Goal: Task Accomplishment & Management: Use online tool/utility

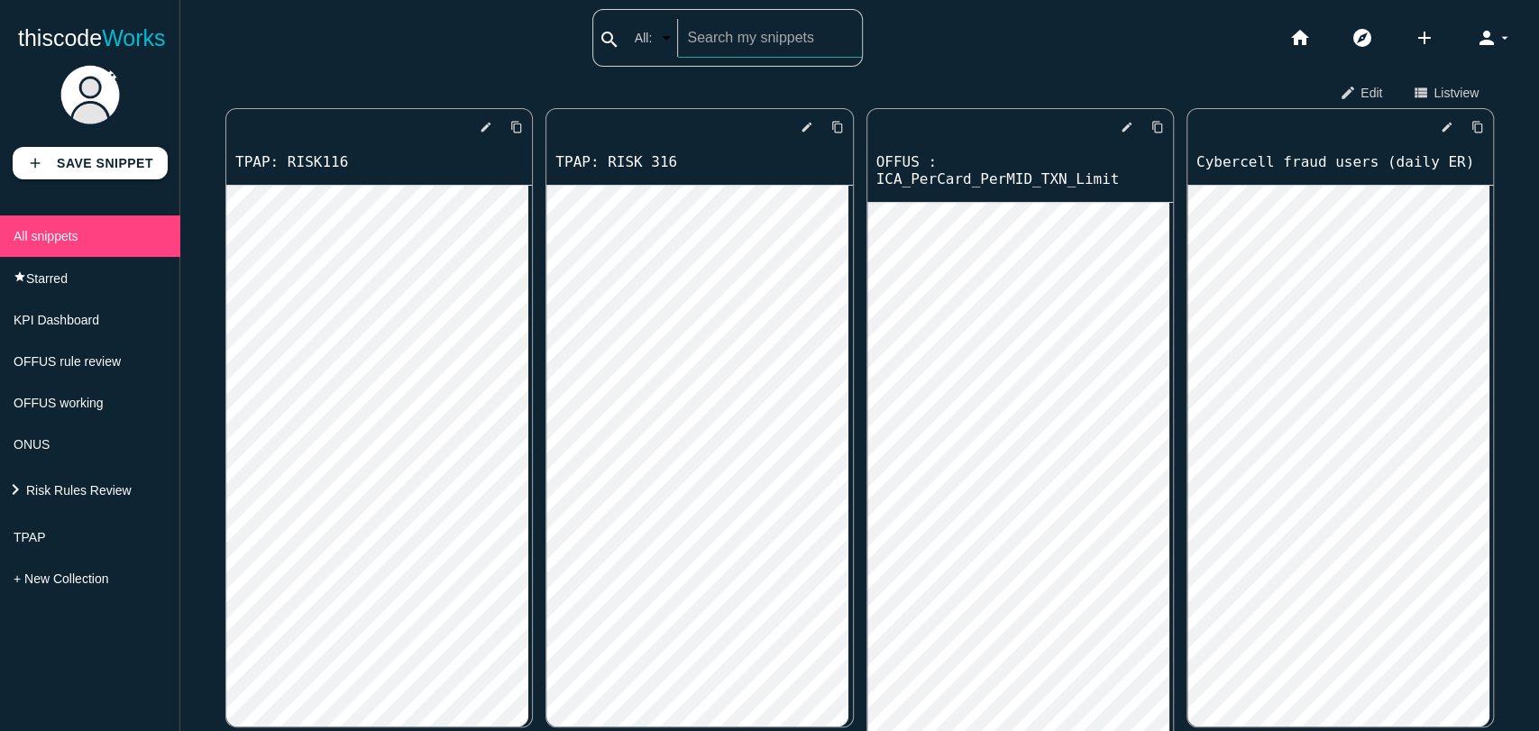
click at [661, 34] on div "search All: All: Code: Title: Tag: All: Code: Title: Tag:" at bounding box center [727, 38] width 270 height 58
type input "risk161"
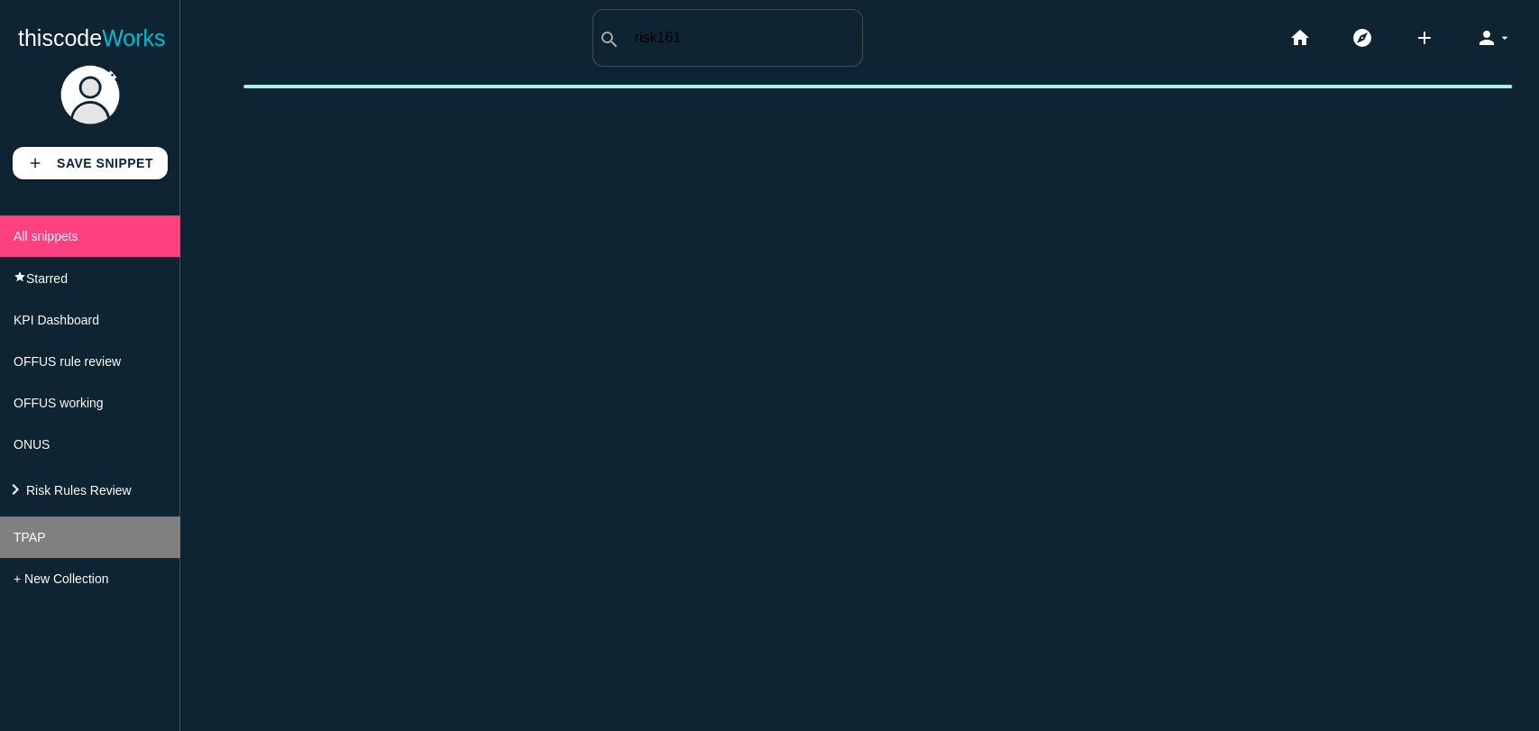
click at [73, 555] on li "TPAP" at bounding box center [90, 537] width 180 height 41
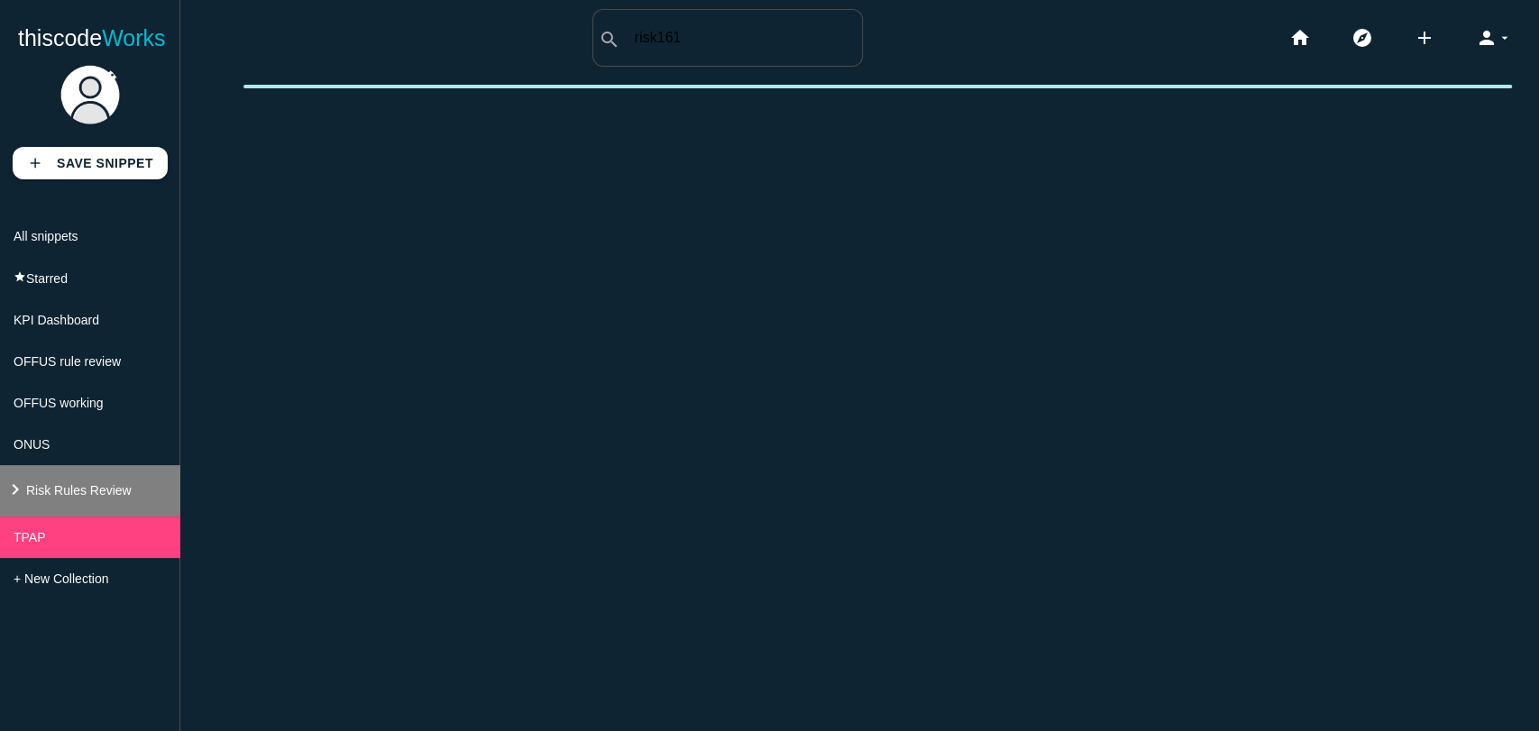
click at [80, 498] on span "Risk Rules Review" at bounding box center [78, 490] width 105 height 14
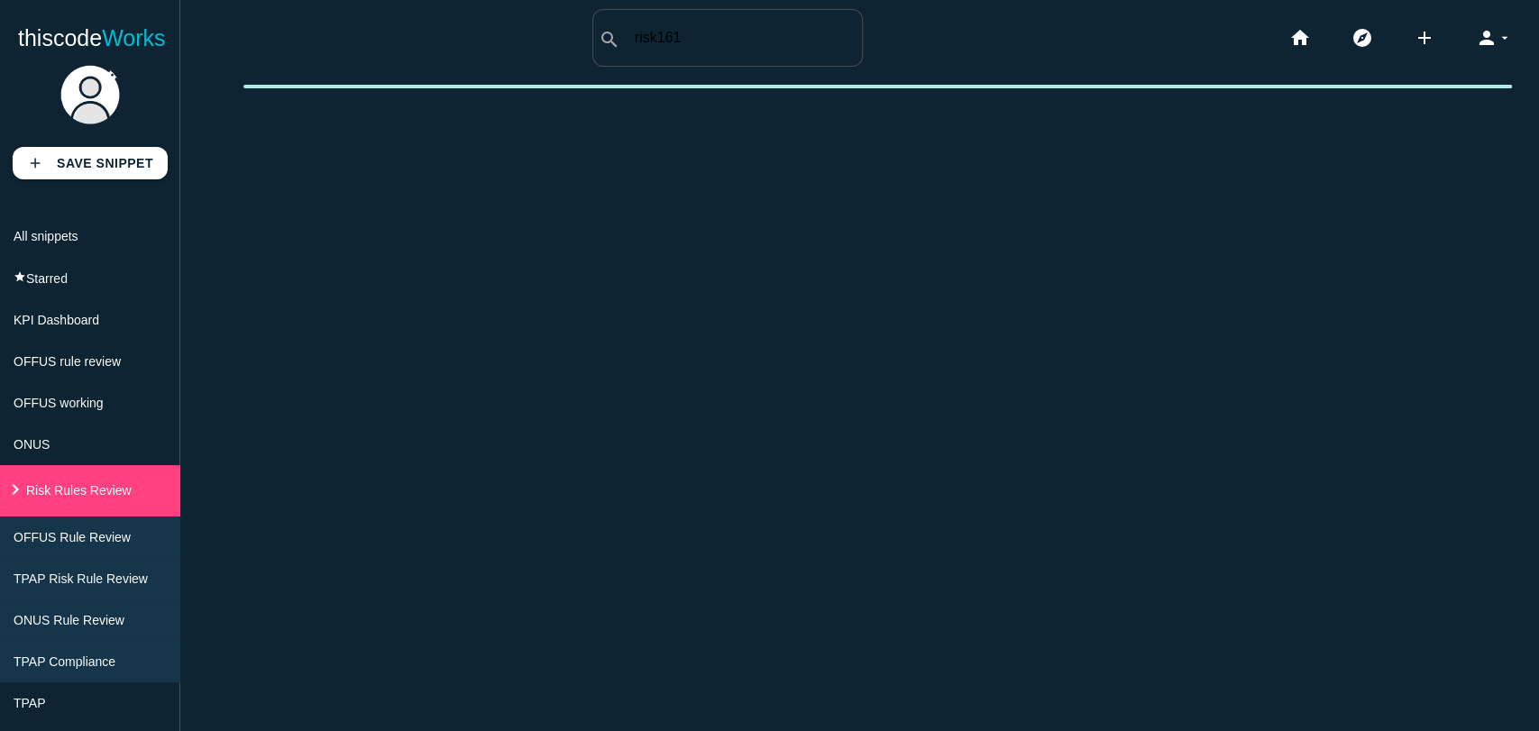
click at [63, 669] on span "TPAP Compliance" at bounding box center [65, 662] width 102 height 14
click at [80, 669] on span "TPAP Compliance" at bounding box center [67, 662] width 102 height 14
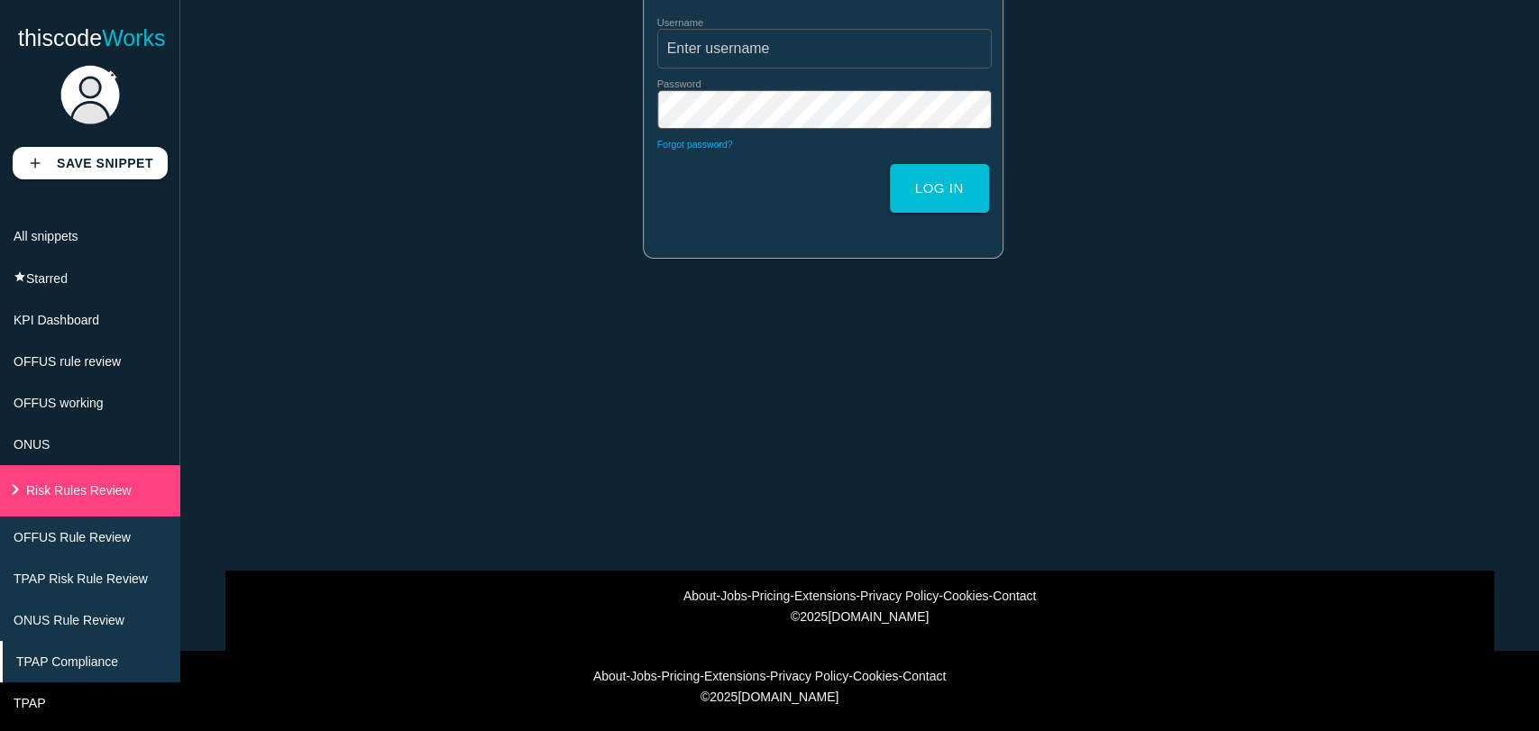
scroll to position [36, 0]
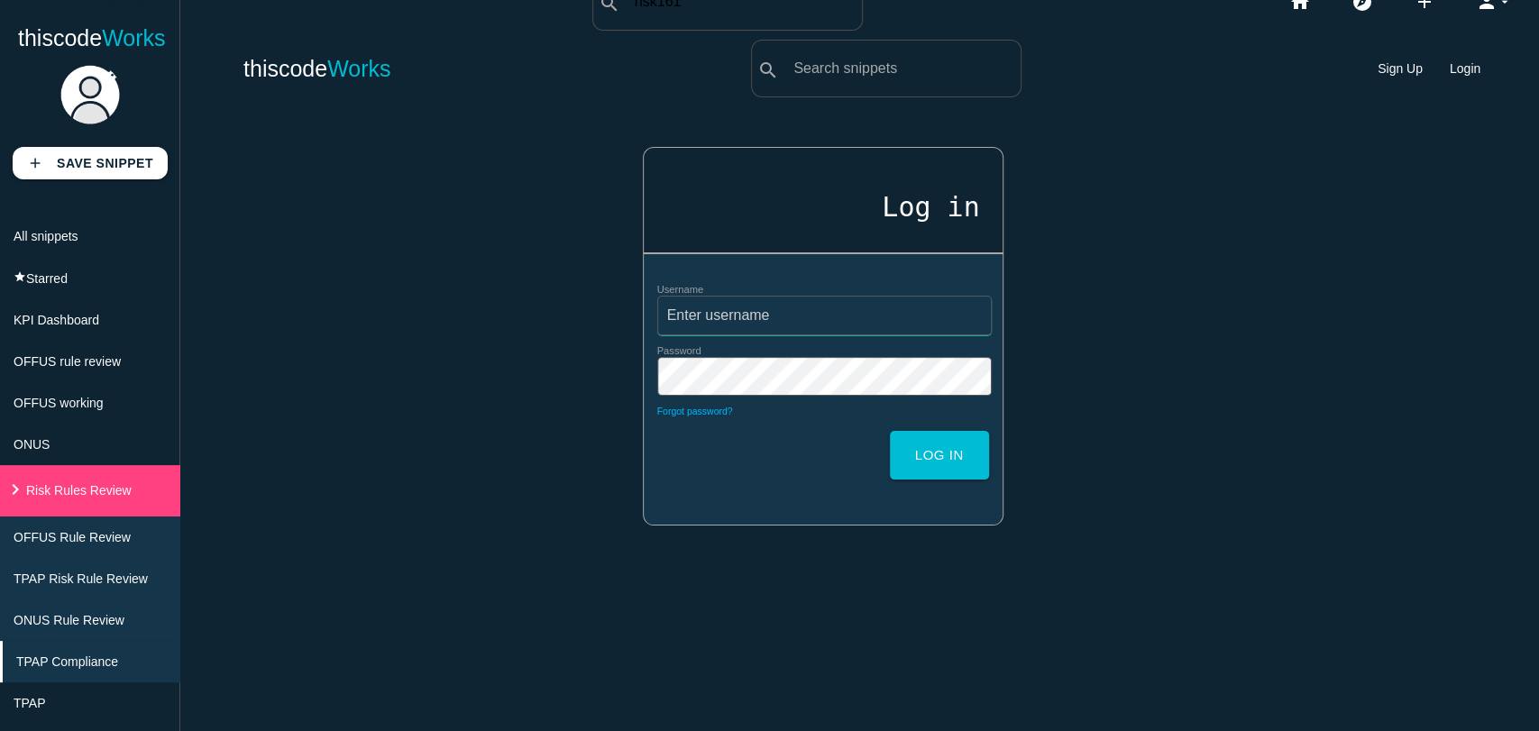
type input "shubhangi.b"
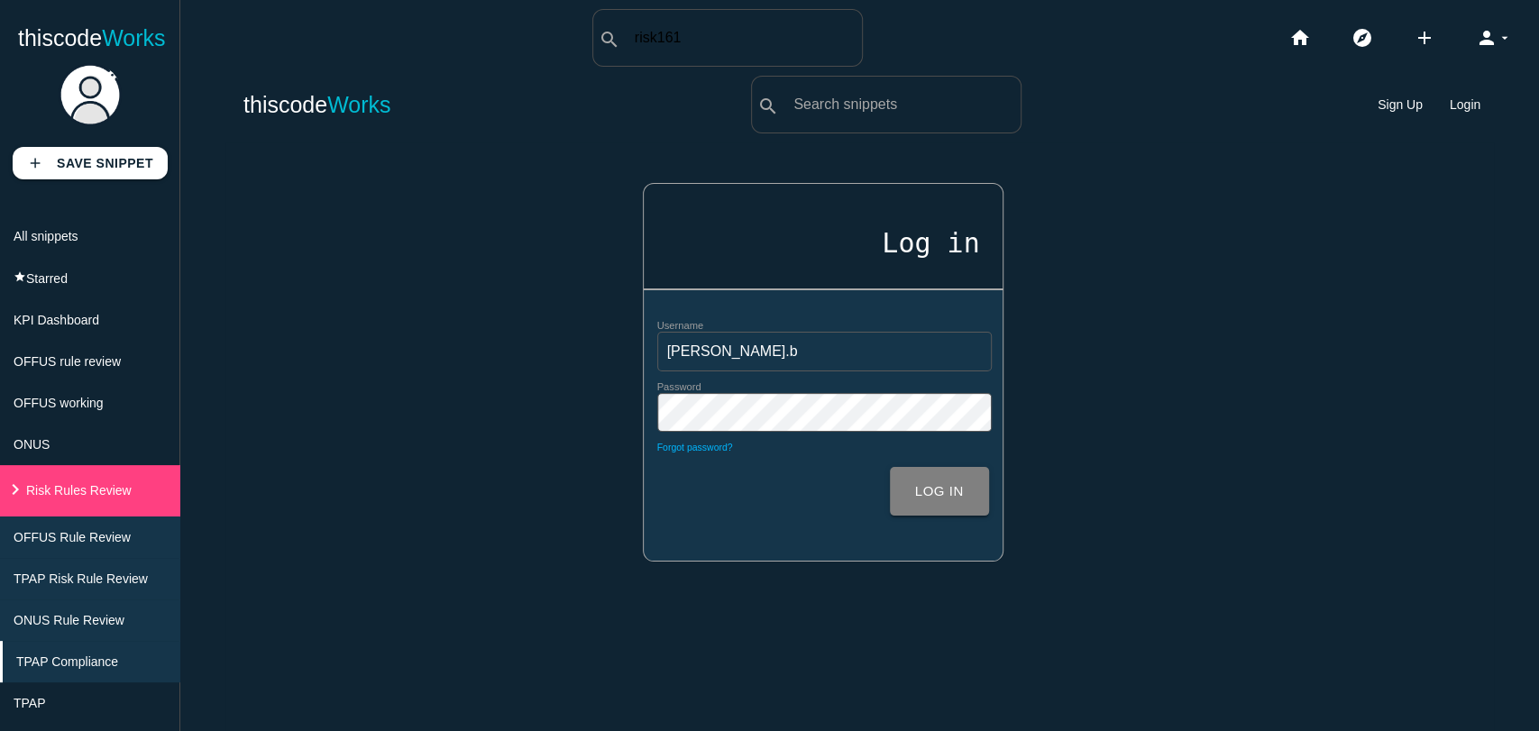
click at [939, 503] on button "Log in" at bounding box center [939, 491] width 99 height 49
click at [916, 491] on button "Log in" at bounding box center [939, 491] width 99 height 49
click at [930, 501] on button "Log in" at bounding box center [939, 491] width 99 height 49
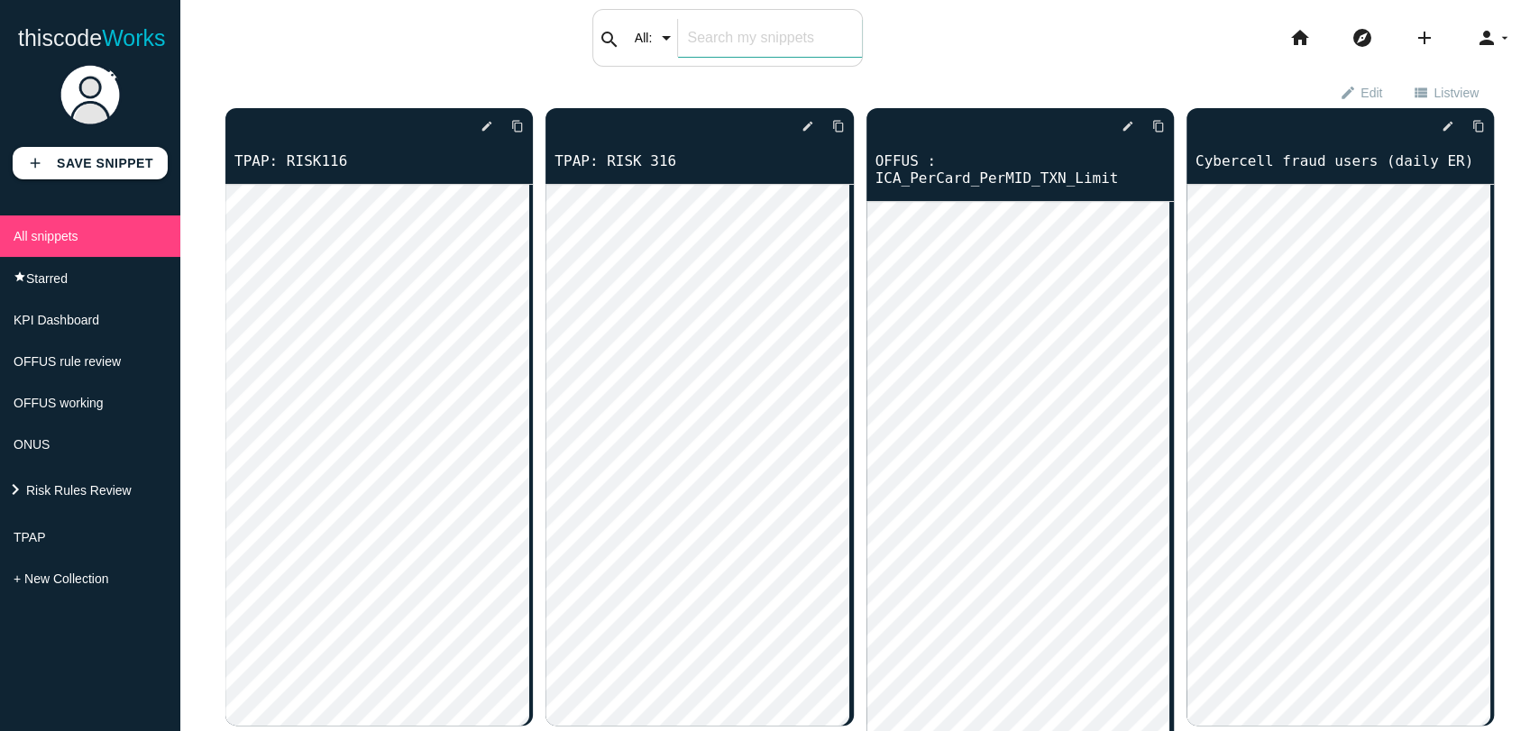
click at [723, 23] on input "text" at bounding box center [769, 38] width 183 height 38
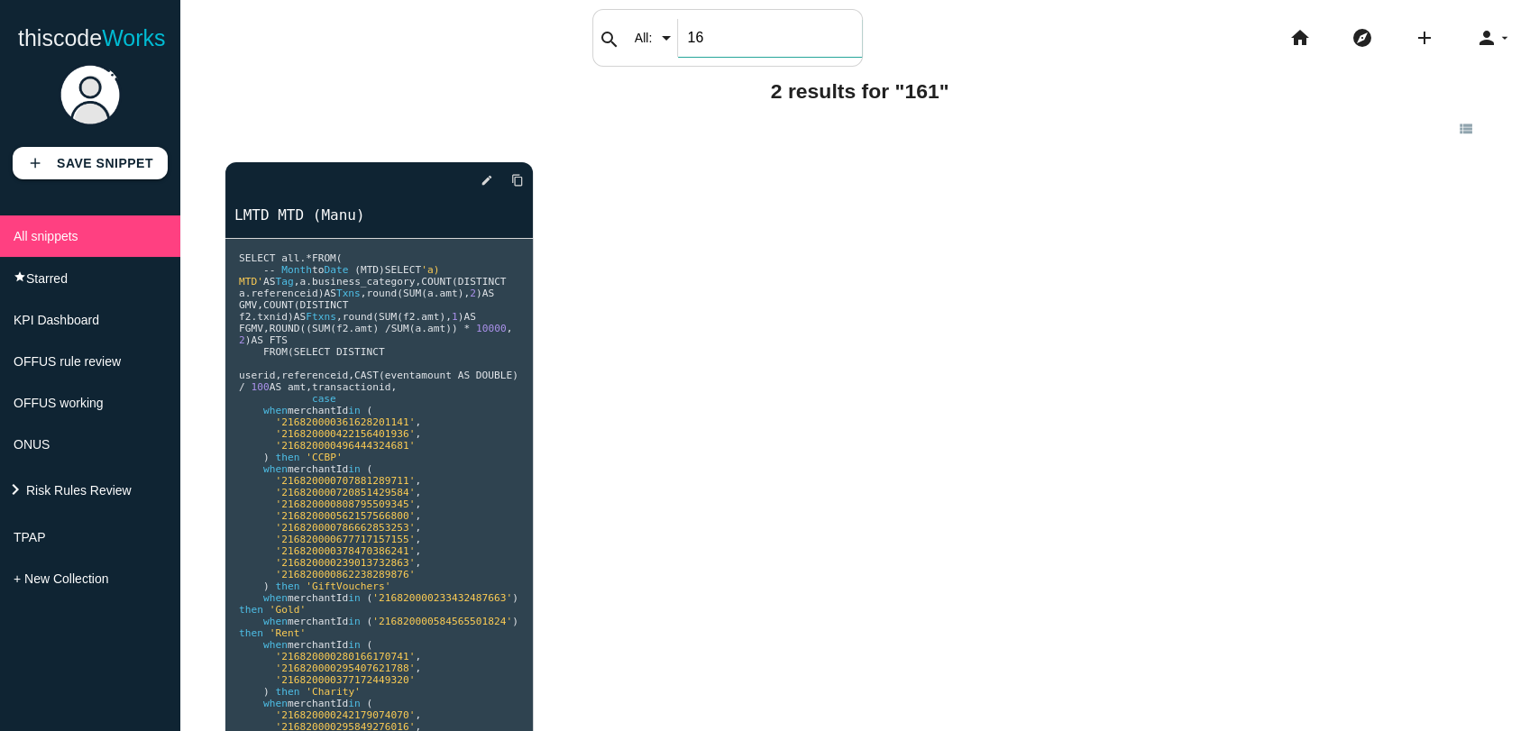
type input "1"
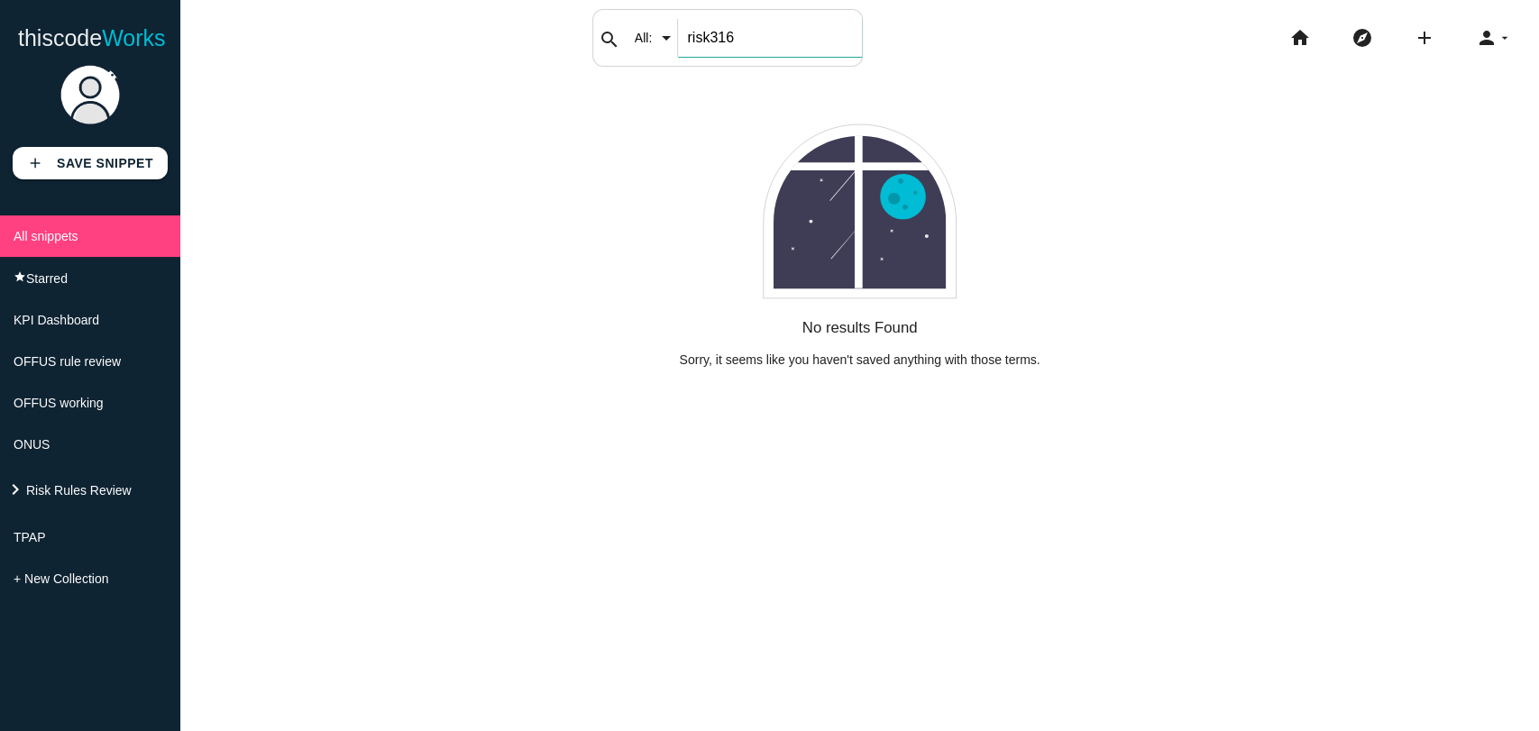
type input "risk316"
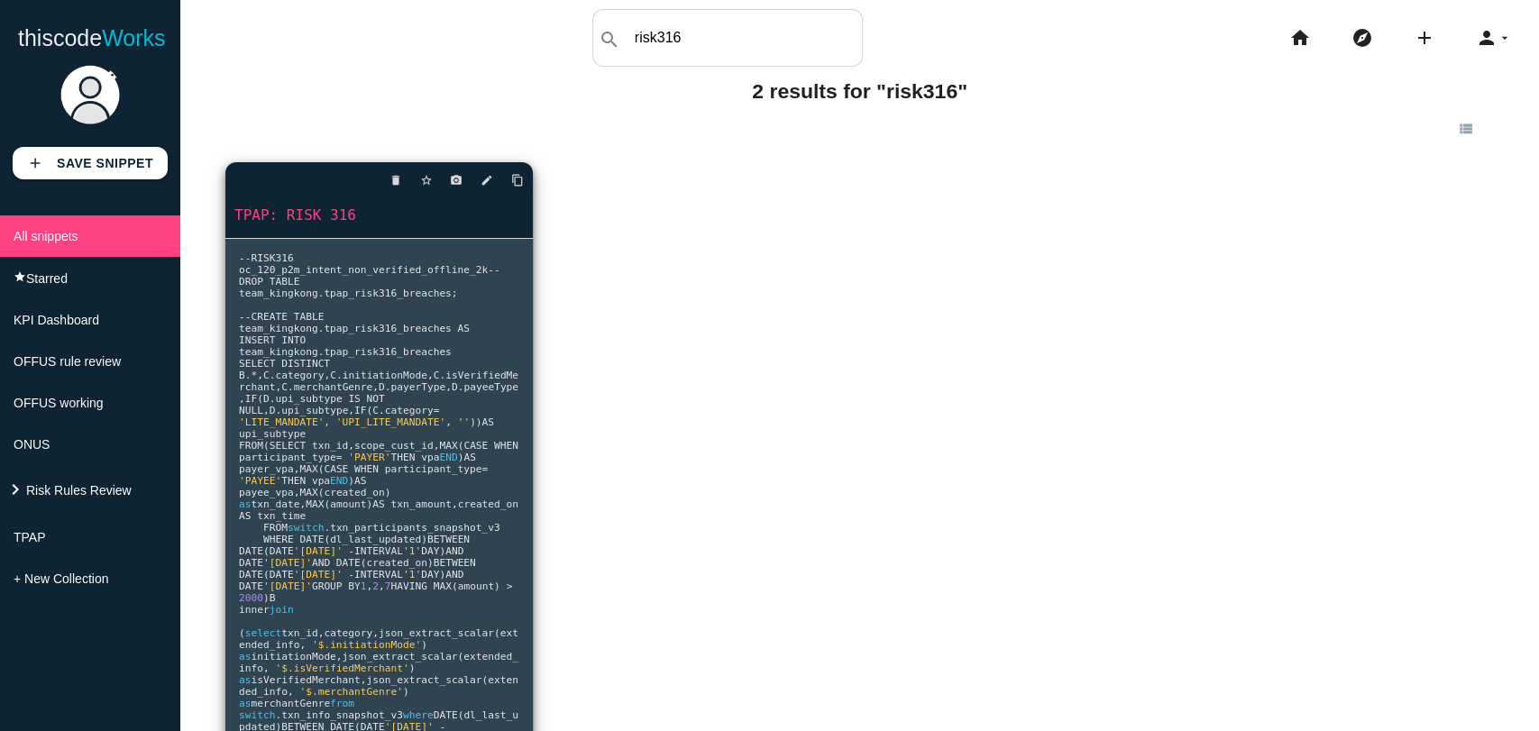
click at [269, 224] on link "TPAP: RISK 316" at bounding box center [378, 215] width 307 height 21
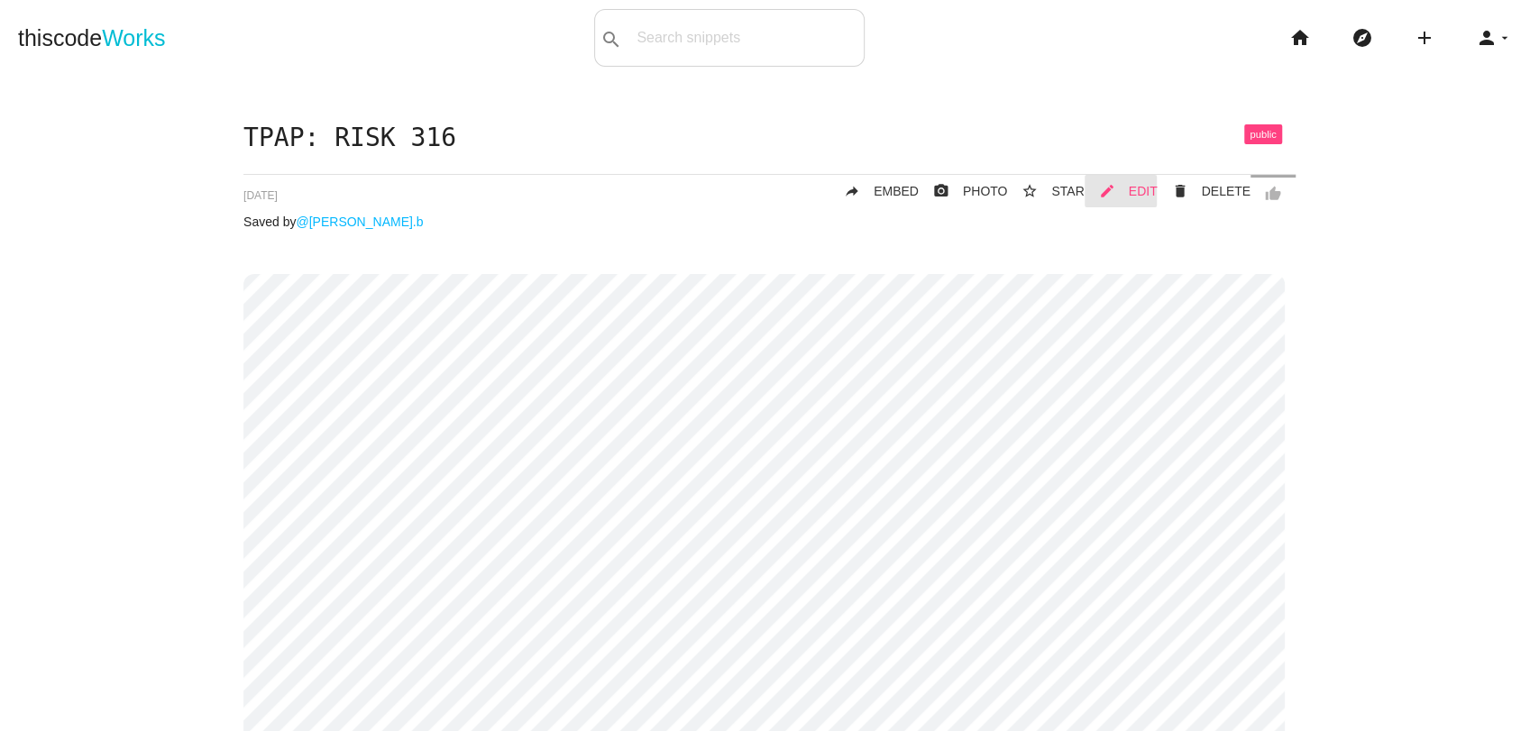
click at [1112, 191] on icon "mode_edit" at bounding box center [1107, 191] width 16 height 32
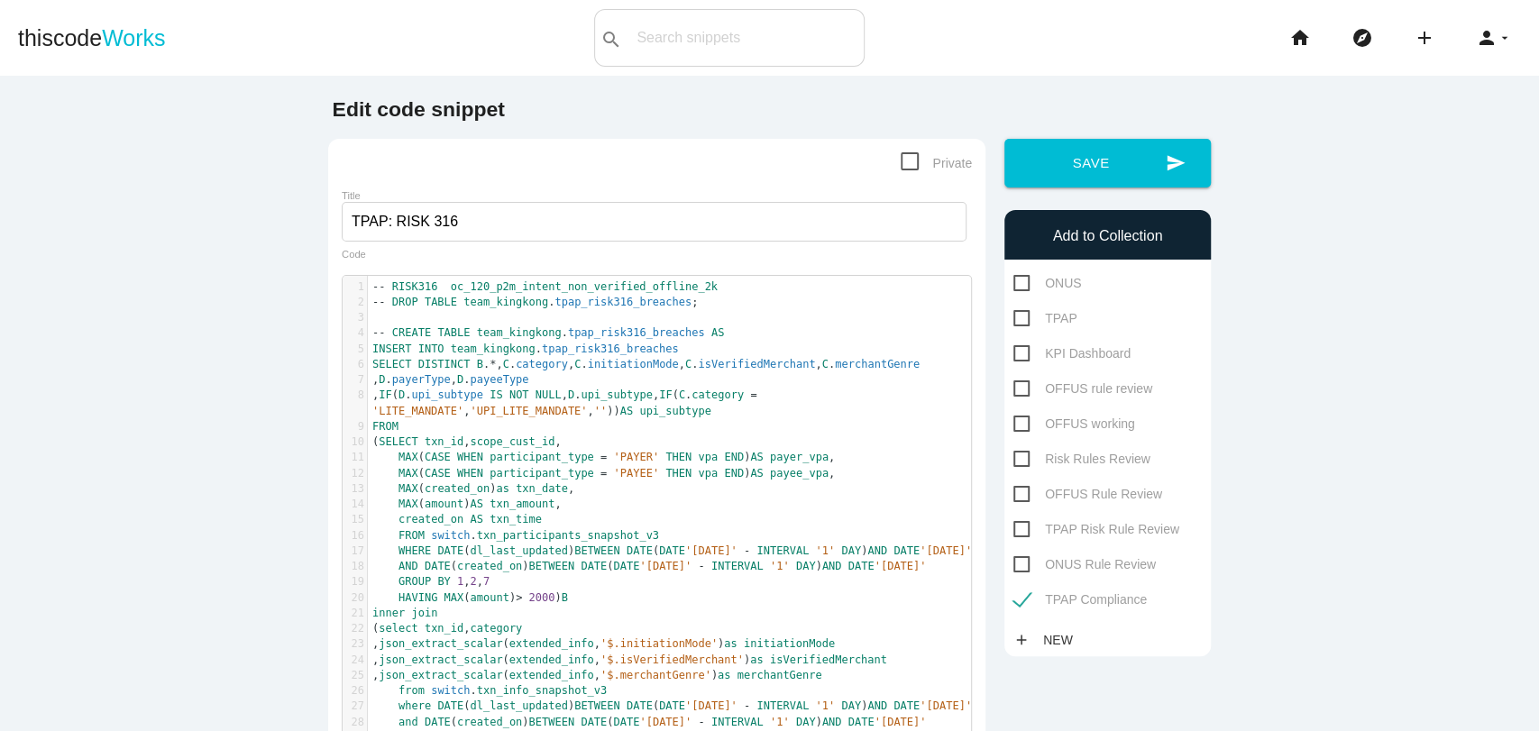
click at [401, 320] on pre at bounding box center [677, 317] width 618 height 15
type textarea "-- RISK316 oc_120_p2m_intent_non_verified_offline_2k -- DROP TABLE team_kingkon…"
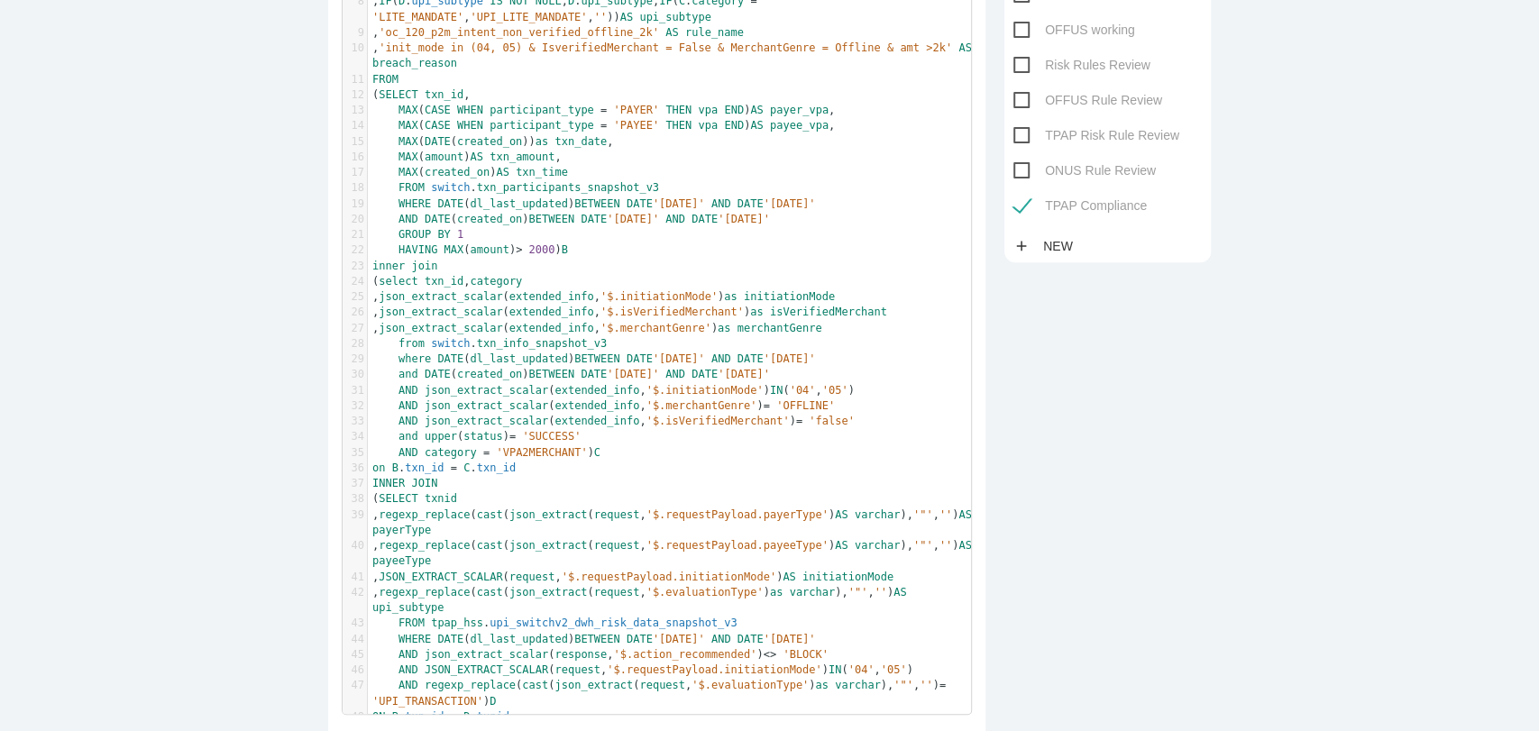
scroll to position [0, 0]
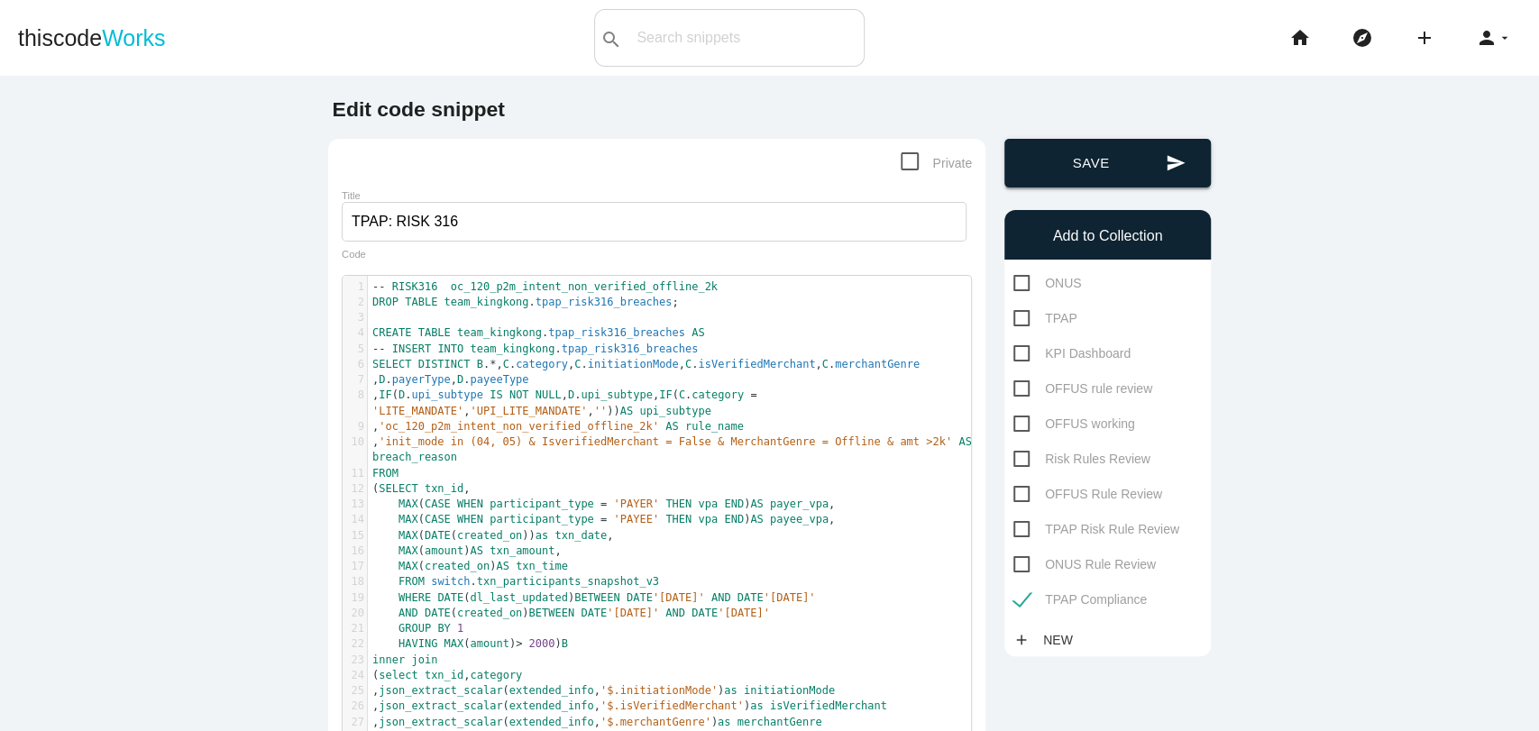
click at [1053, 175] on button "send Save" at bounding box center [1107, 163] width 206 height 49
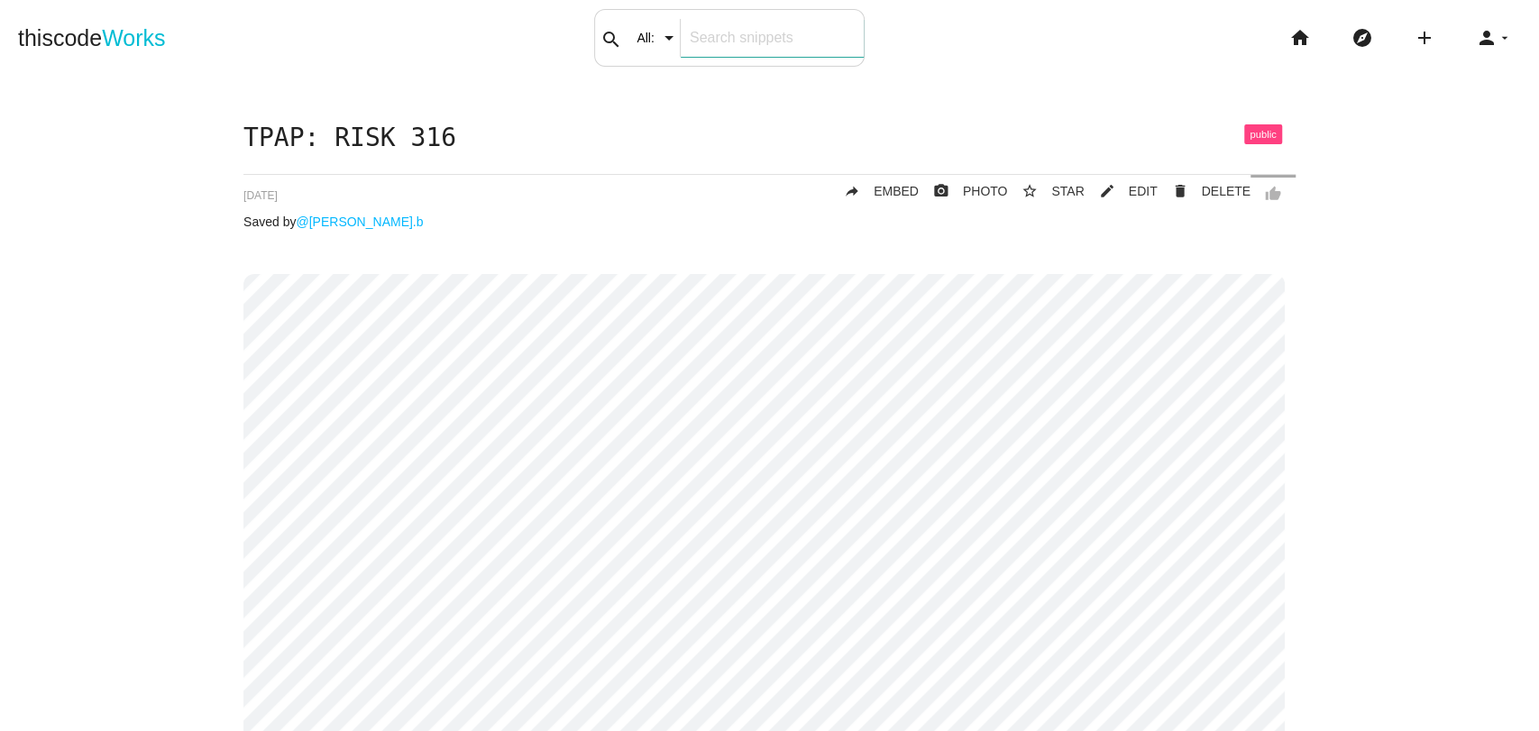
click at [672, 22] on div "search All: All: Code: Title: Tag: All: Code: Title: Tag:" at bounding box center [729, 38] width 270 height 58
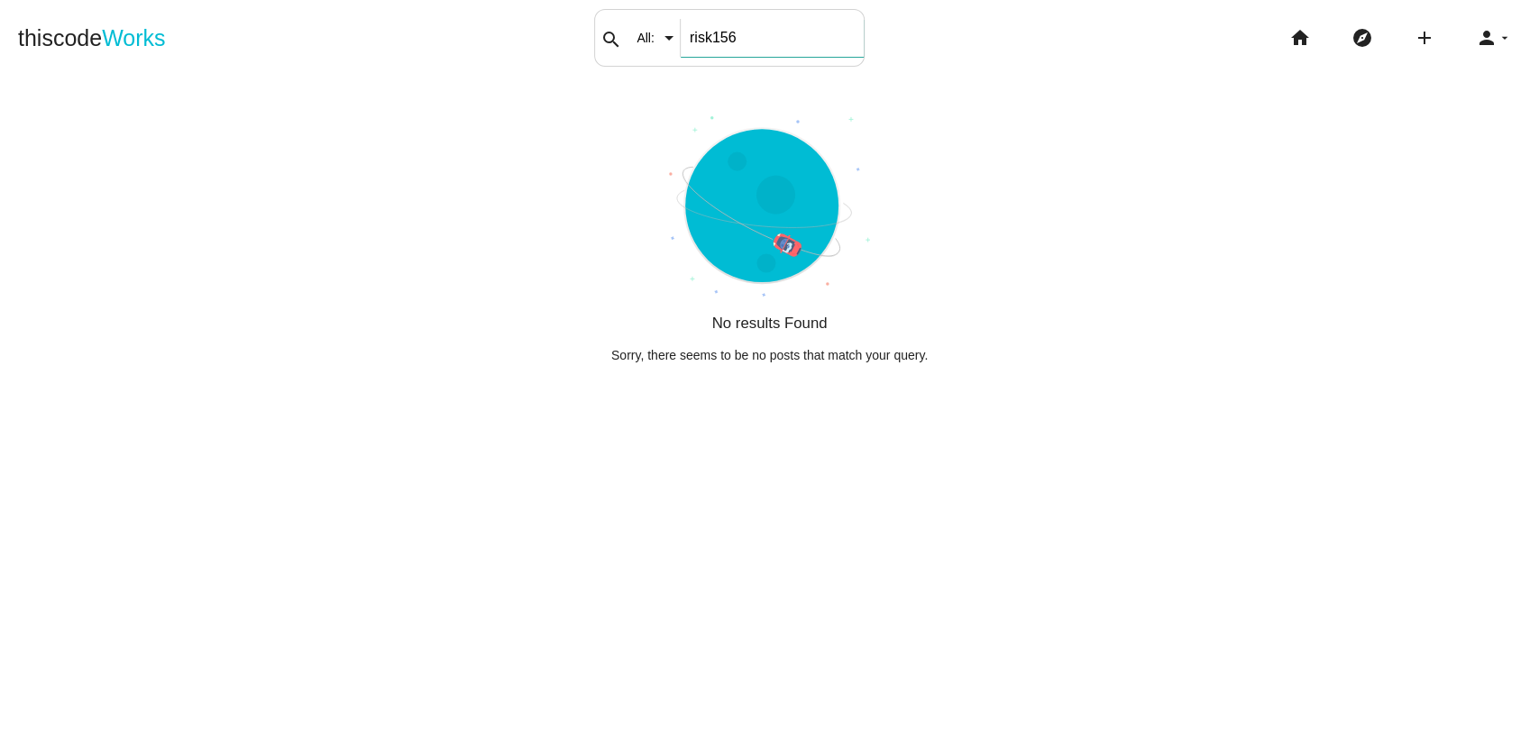
type input "risk156"
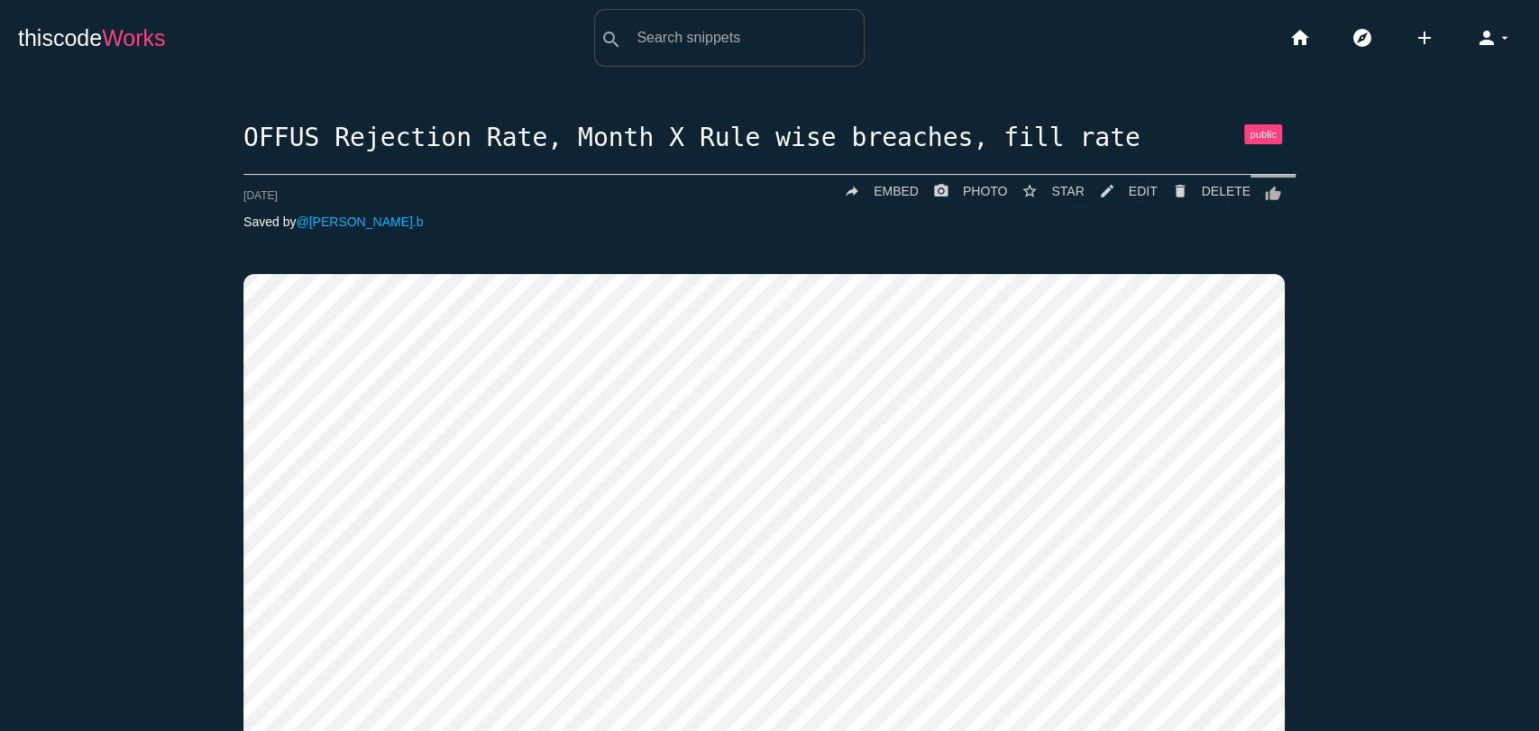
click at [87, 42] on link "thiscode Works" at bounding box center [92, 38] width 148 height 58
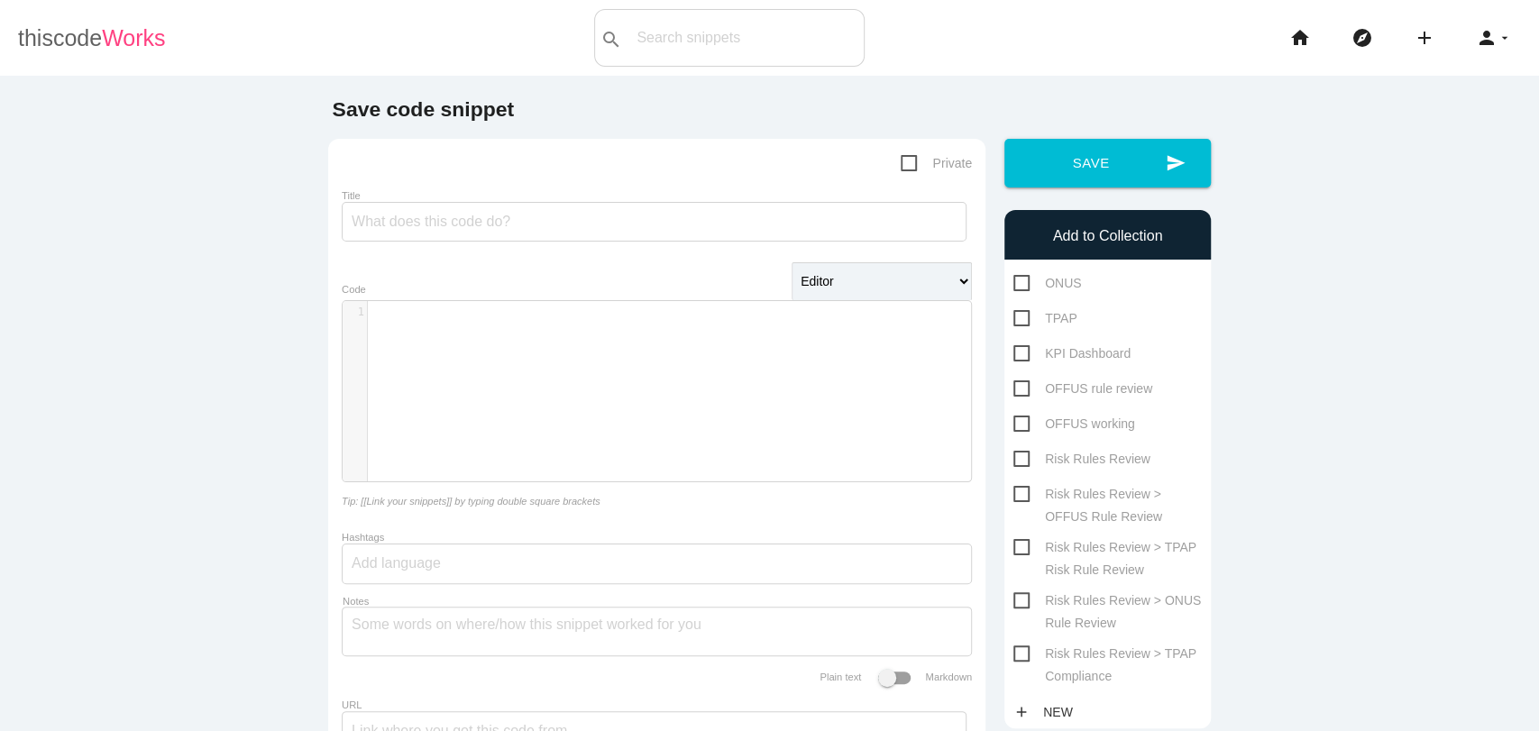
click at [98, 45] on link "thiscode Works" at bounding box center [92, 38] width 148 height 58
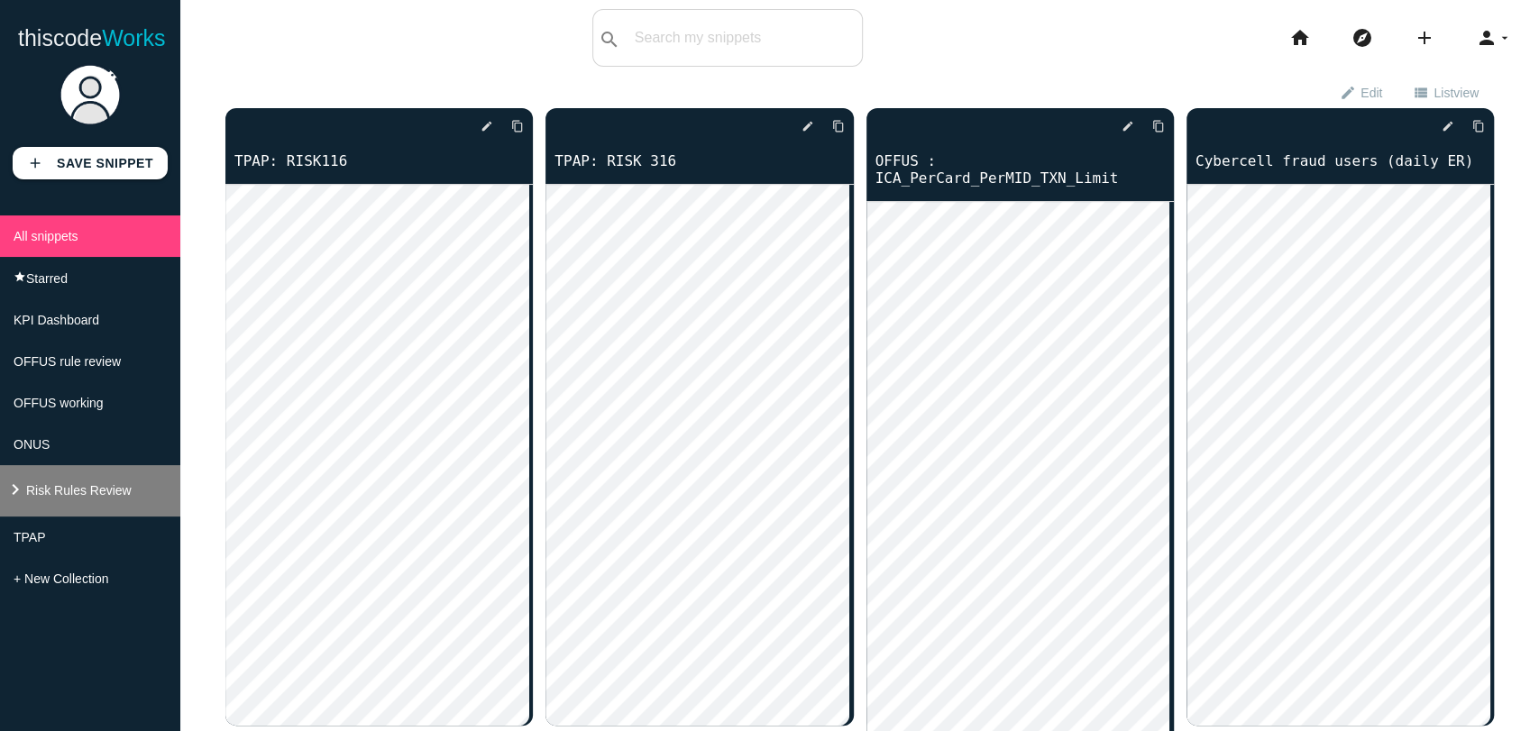
click at [38, 494] on li "keyboard_arrow_right Risk Rules Review" at bounding box center [90, 490] width 180 height 51
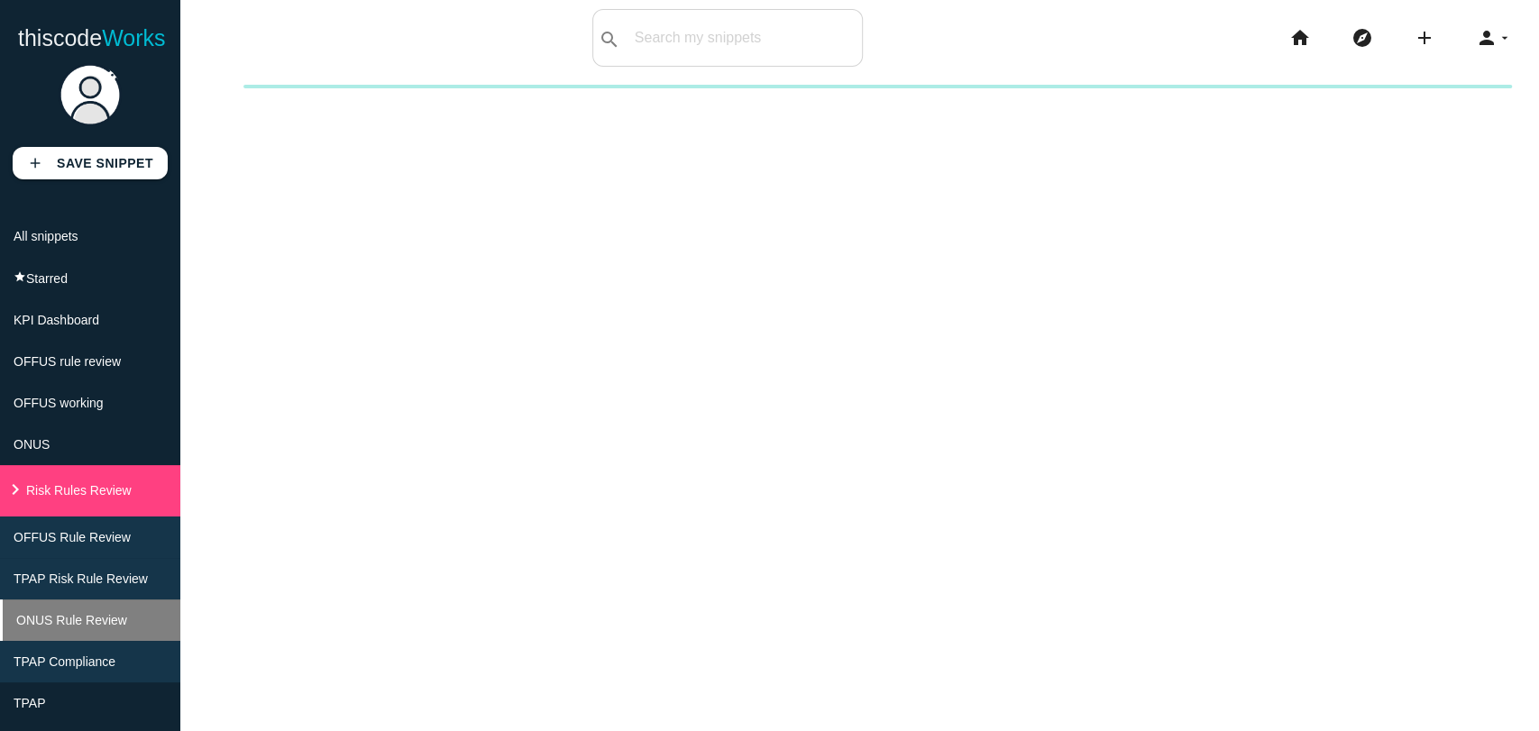
click at [74, 627] on span "ONUS Rule Review" at bounding box center [71, 620] width 111 height 14
click at [63, 627] on span "ONUS Rule Review" at bounding box center [71, 620] width 111 height 14
click at [83, 627] on span "ONUS Rule Review" at bounding box center [71, 620] width 111 height 14
click at [101, 630] on li "ONUS Rule Review" at bounding box center [90, 620] width 180 height 41
click at [128, 636] on li "ONUS Rule Review" at bounding box center [90, 620] width 180 height 41
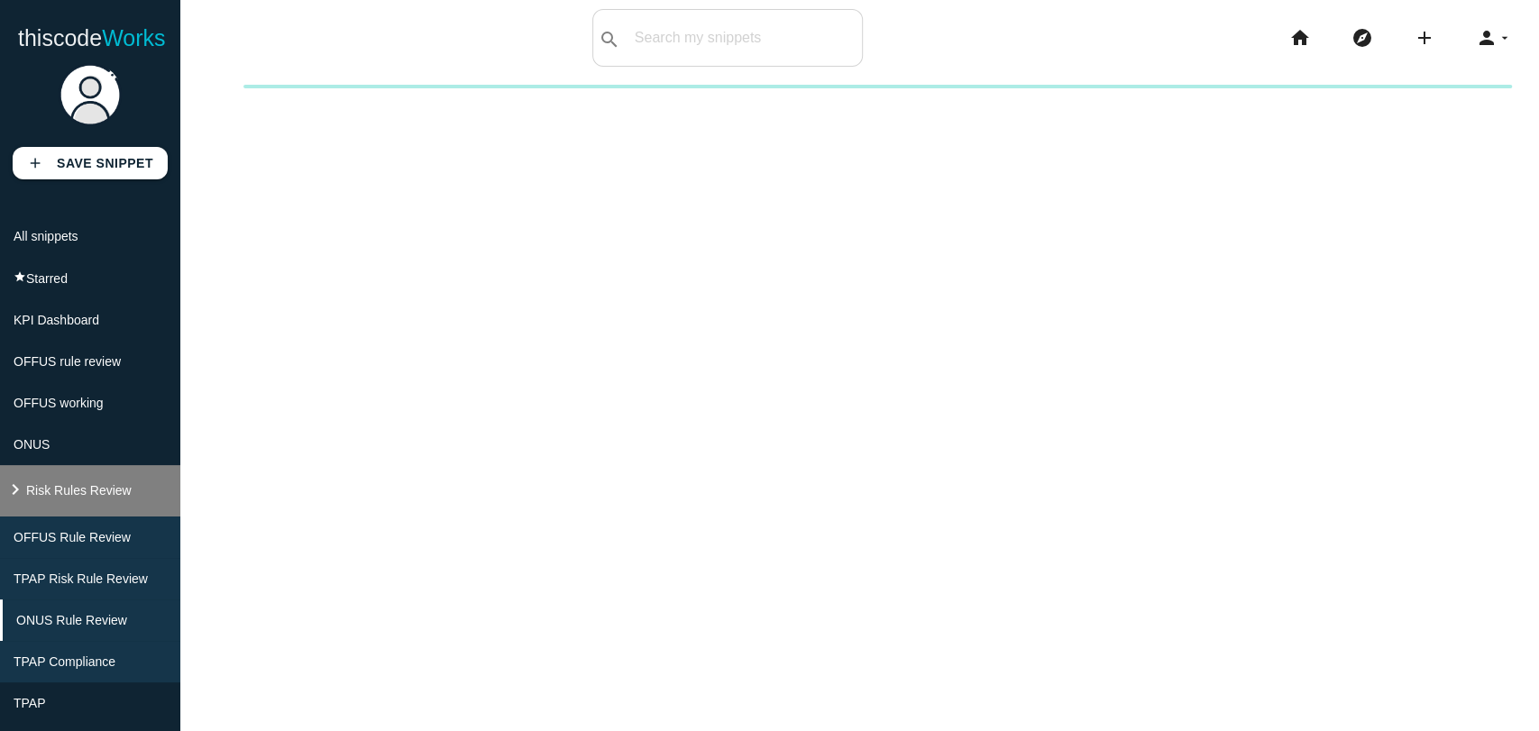
click at [32, 517] on li "keyboard_arrow_right Risk Rules Review" at bounding box center [90, 490] width 180 height 51
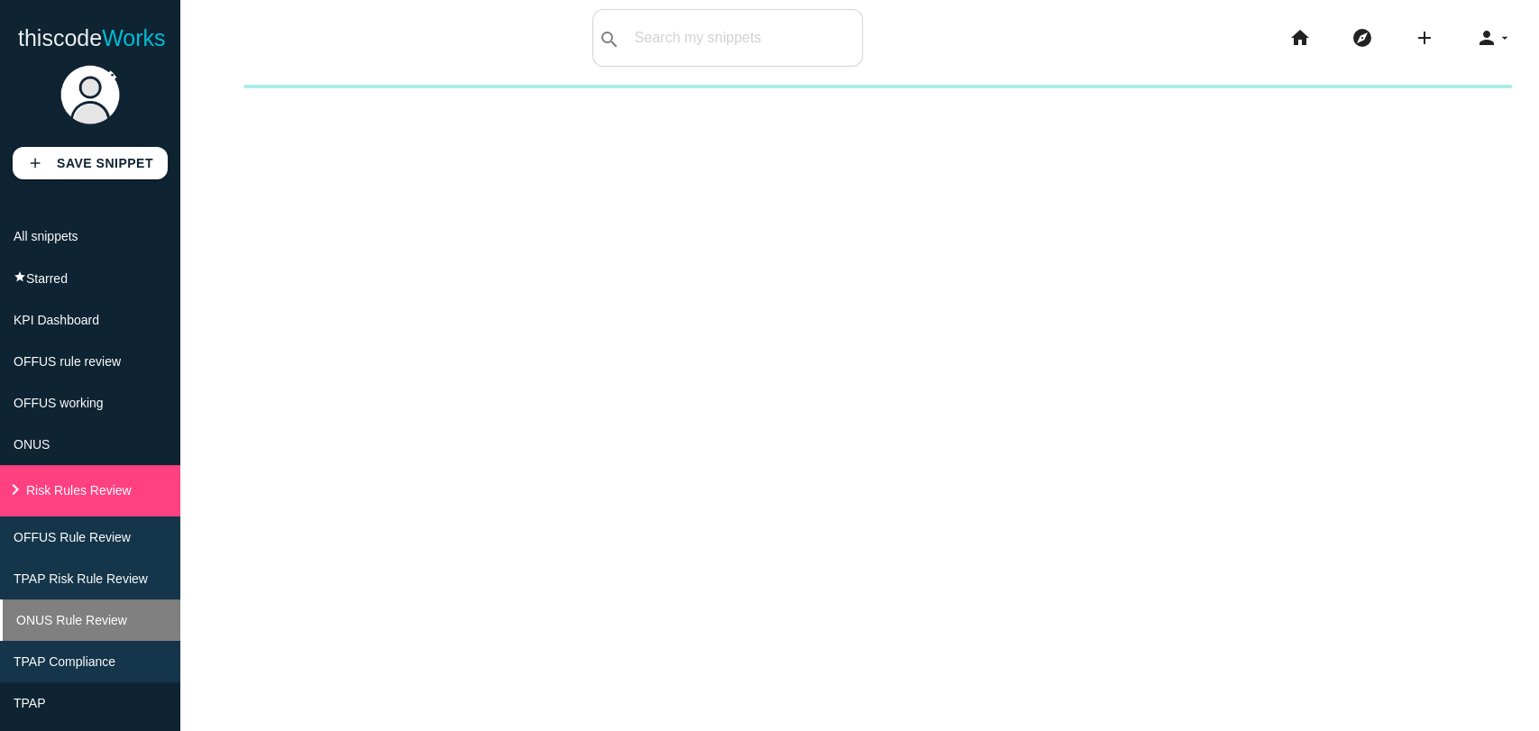
click at [101, 627] on span "ONUS Rule Review" at bounding box center [71, 620] width 111 height 14
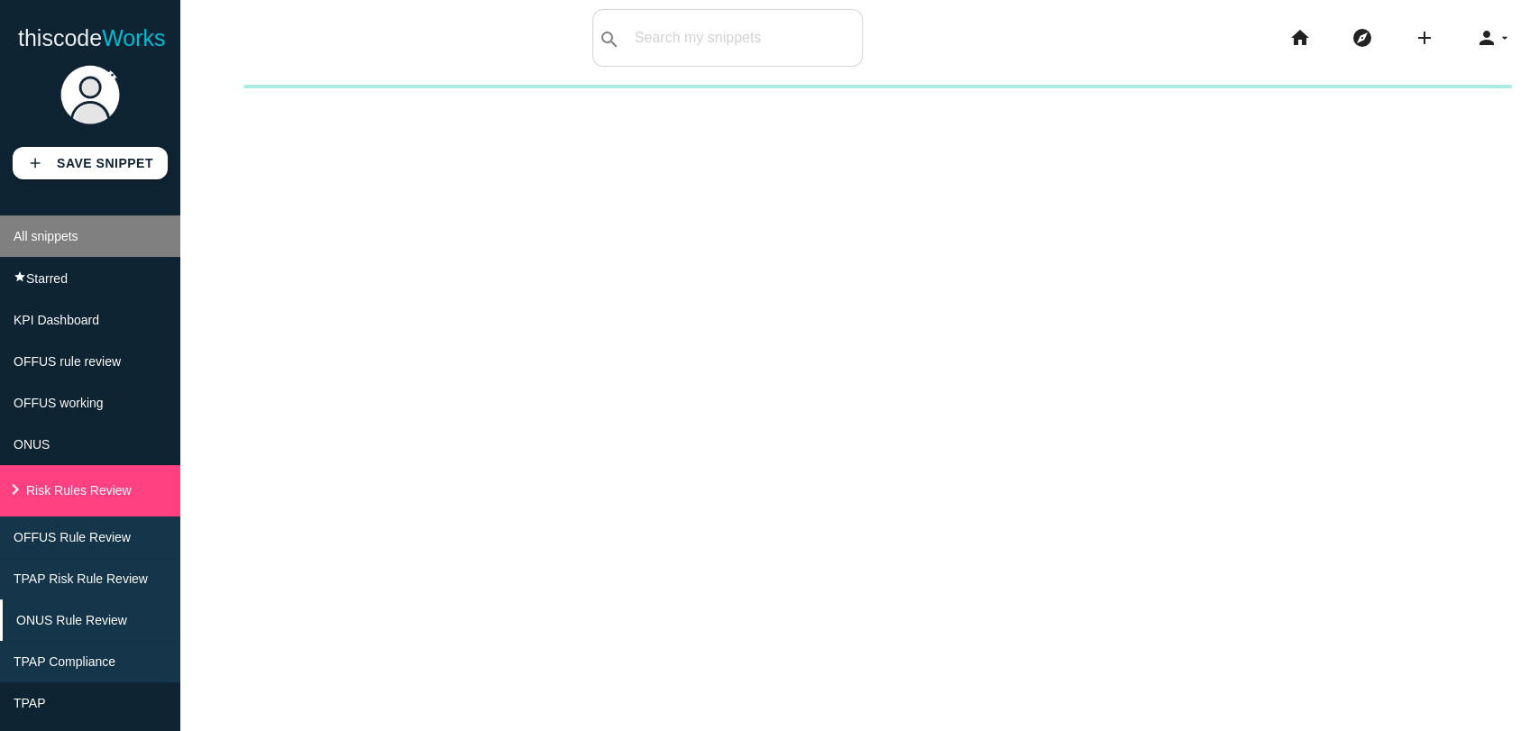
click at [61, 229] on span "All snippets" at bounding box center [46, 236] width 65 height 14
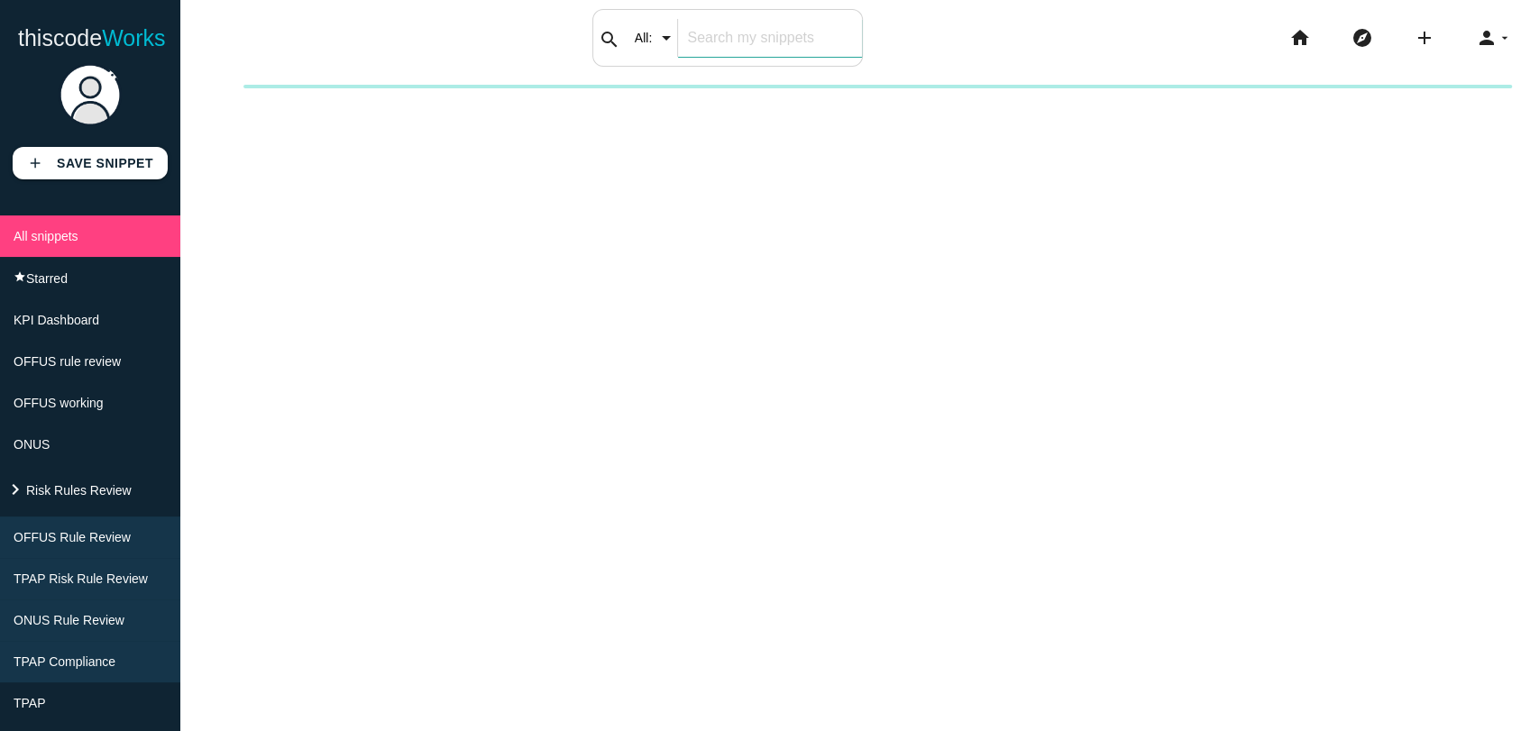
click at [692, 43] on input "text" at bounding box center [769, 38] width 183 height 38
type input "onus_rej_rate"
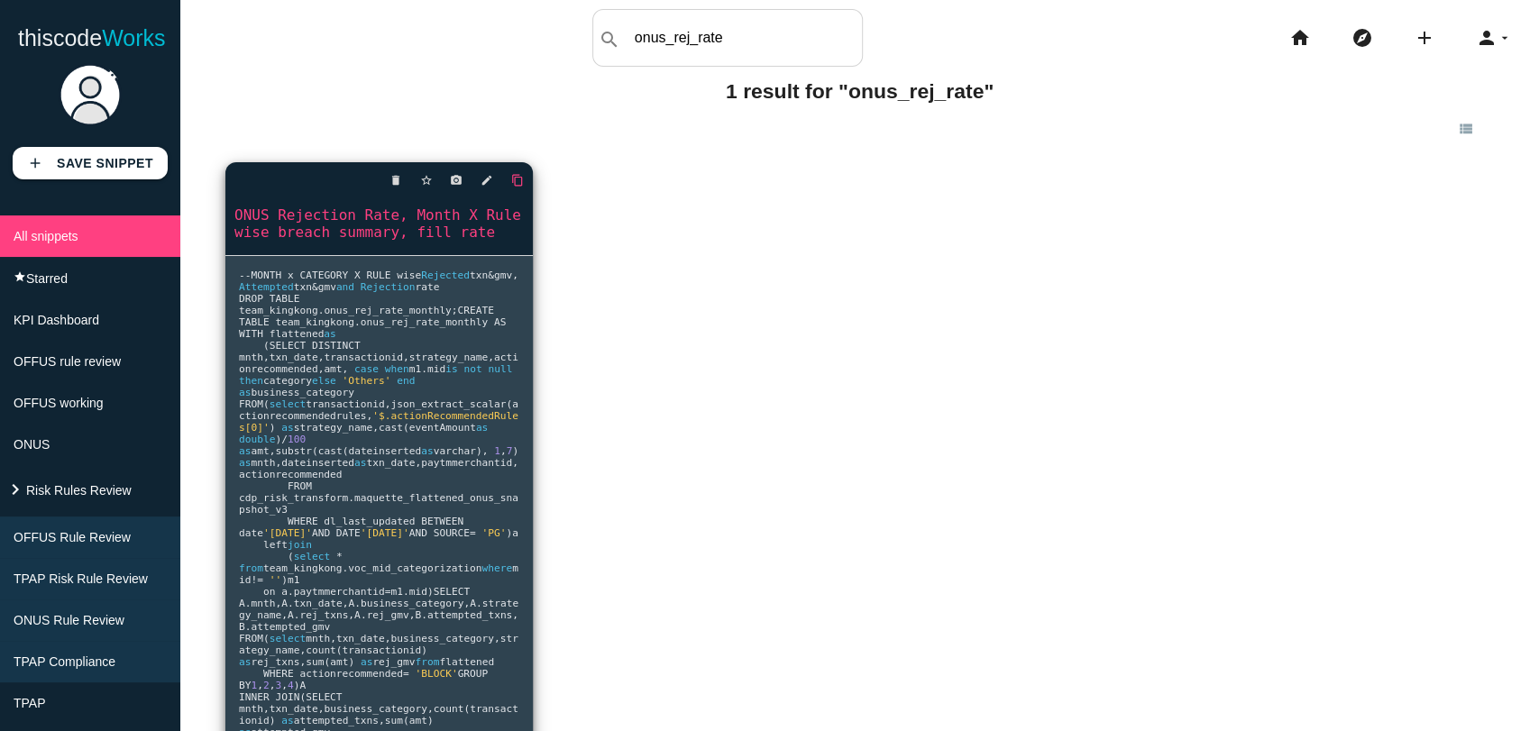
click at [512, 182] on icon "content_copy" at bounding box center [517, 180] width 13 height 32
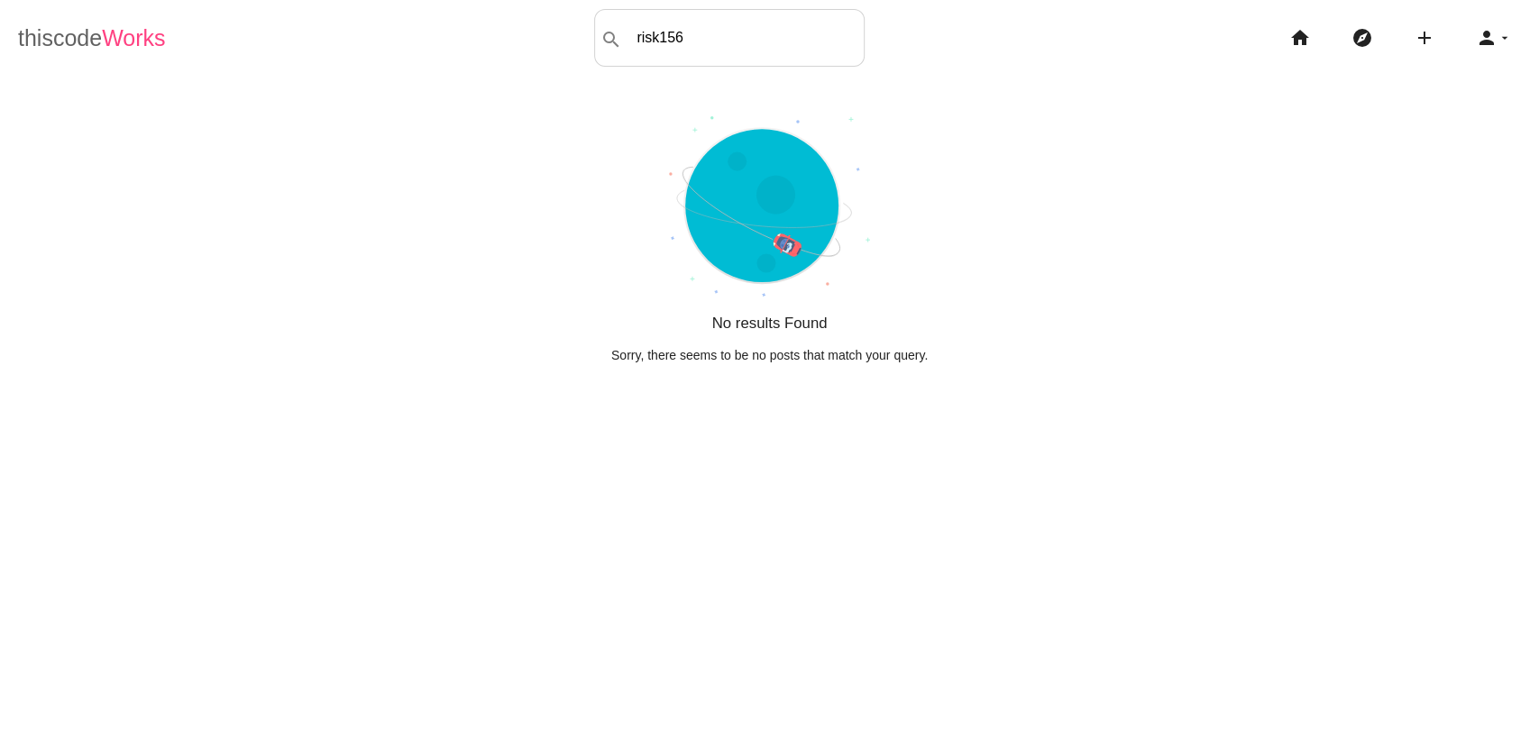
click at [125, 43] on span "Works" at bounding box center [133, 37] width 63 height 25
